Goal: Find specific page/section: Find specific page/section

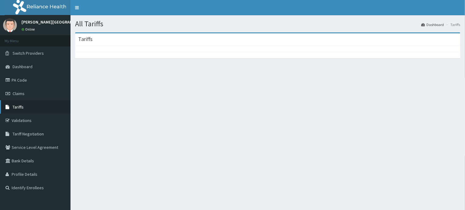
click at [19, 107] on span "Tariffs" at bounding box center [18, 107] width 11 height 6
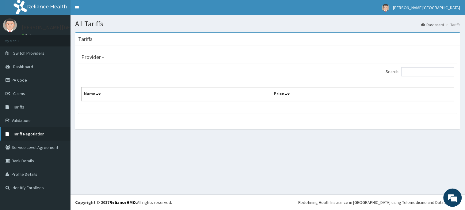
click at [32, 130] on link "Tariff Negotiation" at bounding box center [35, 133] width 70 height 13
click at [26, 132] on span "Tariff Negotiation" at bounding box center [28, 134] width 31 height 6
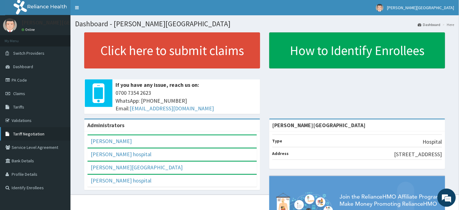
click at [32, 135] on span "Tariff Negotiation" at bounding box center [28, 134] width 31 height 6
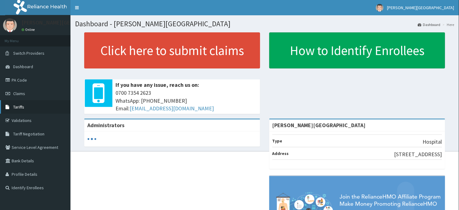
click at [17, 110] on link "Tariffs" at bounding box center [35, 106] width 70 height 13
click at [19, 107] on span "Tariffs" at bounding box center [18, 107] width 11 height 6
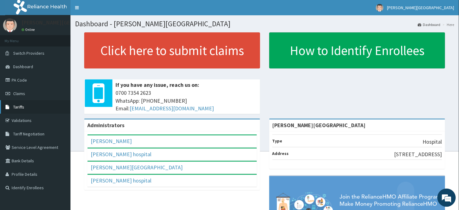
click at [19, 107] on span "Tariffs" at bounding box center [18, 107] width 11 height 6
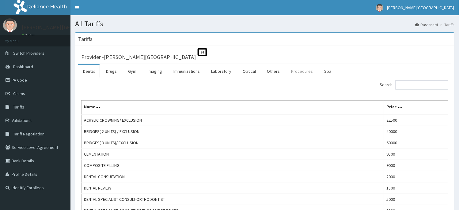
click at [295, 70] on link "Procedures" at bounding box center [302, 71] width 32 height 13
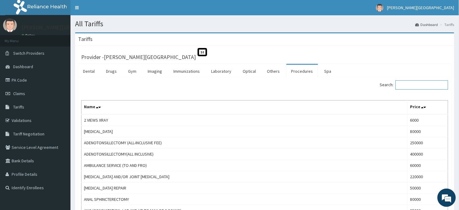
click at [408, 83] on input "Search:" at bounding box center [421, 85] width 53 height 9
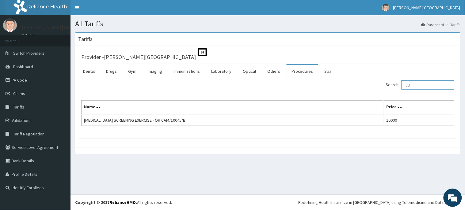
type input "foot"
